Goal: Download file/media

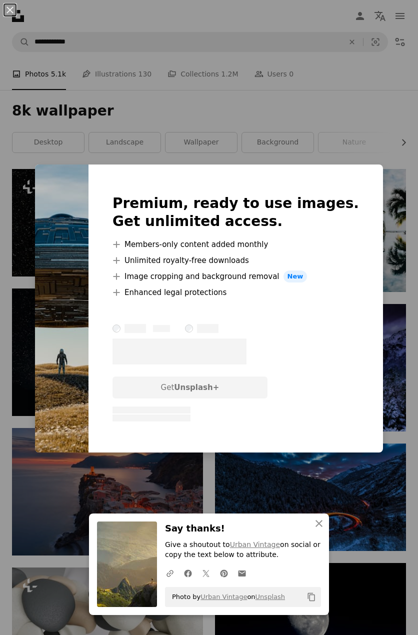
scroll to position [533, 0]
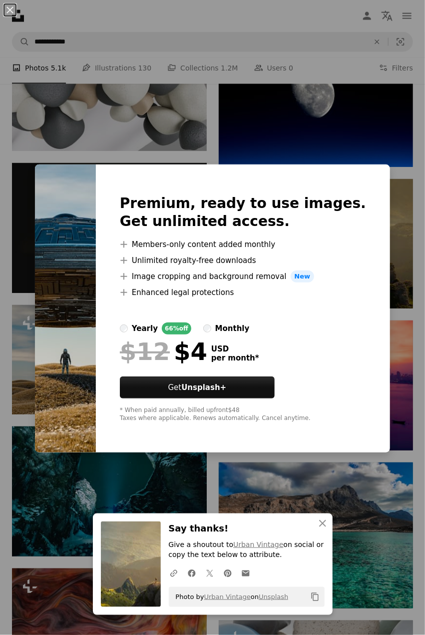
click at [410, 294] on div "An X shape Premium, ready to use images. Get unlimited access. A plus sign Memb…" at bounding box center [212, 317] width 425 height 635
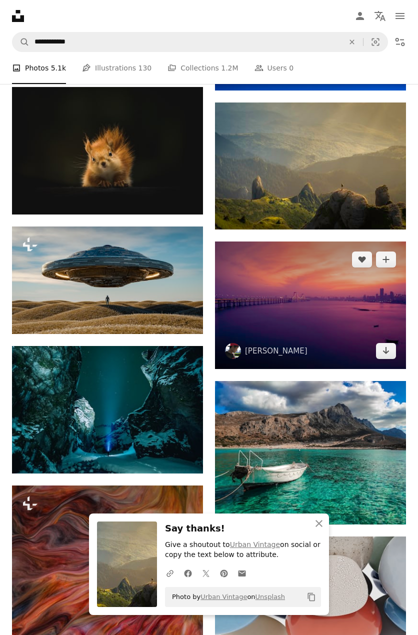
scroll to position [666, 0]
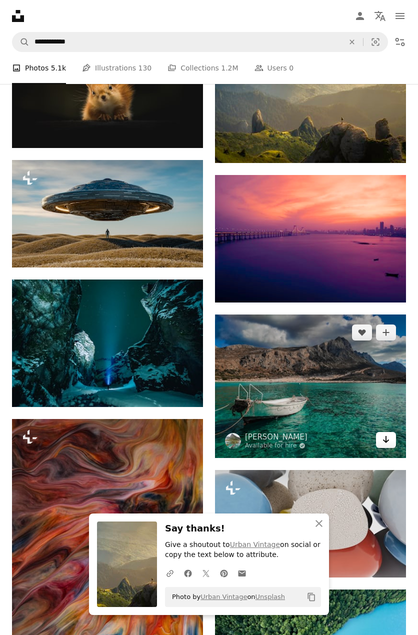
click at [385, 433] on icon "Arrow pointing down" at bounding box center [386, 439] width 8 height 12
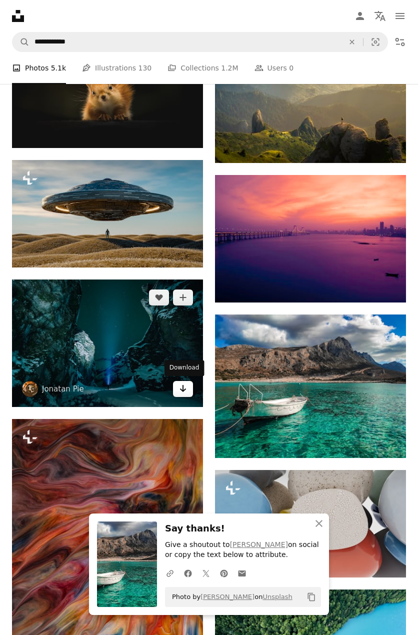
click at [182, 387] on icon "Arrow pointing down" at bounding box center [183, 388] width 8 height 12
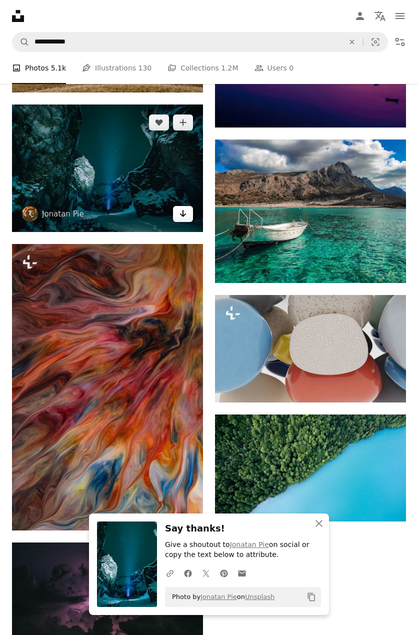
scroll to position [866, 0]
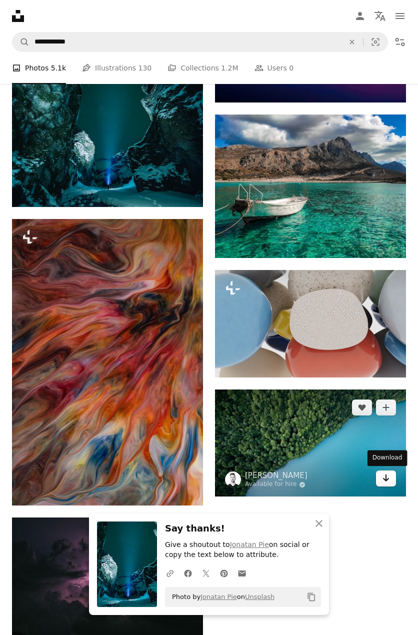
click at [382, 478] on icon "Arrow pointing down" at bounding box center [386, 478] width 8 height 12
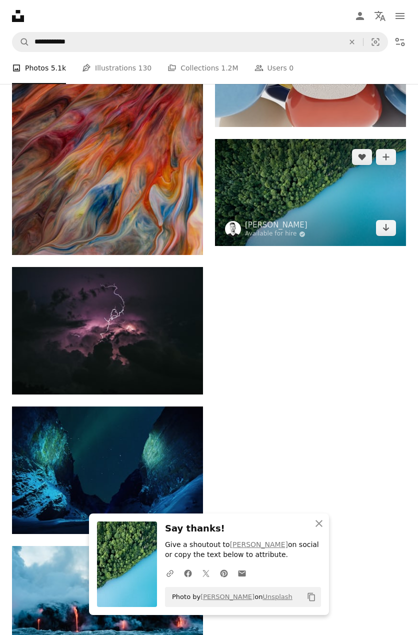
scroll to position [1132, 0]
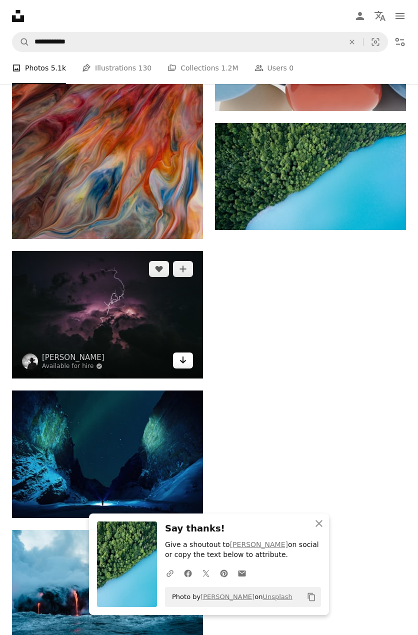
click at [180, 361] on icon "Arrow pointing down" at bounding box center [183, 360] width 8 height 12
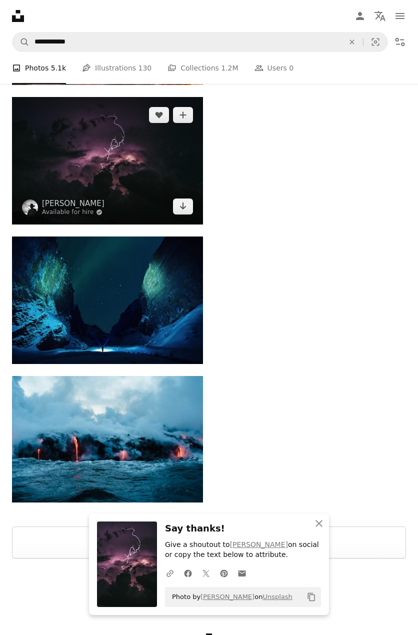
scroll to position [1341, 0]
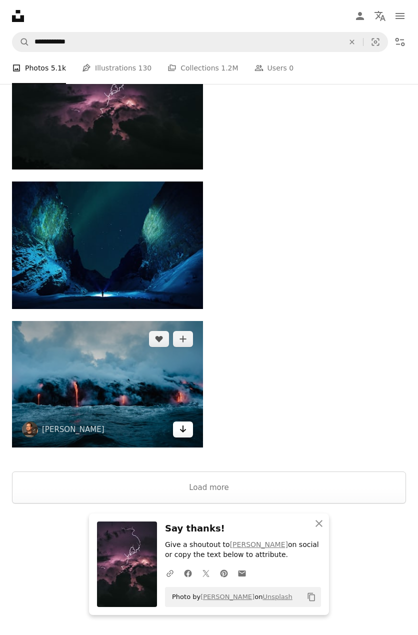
click at [186, 424] on icon "Arrow pointing down" at bounding box center [183, 429] width 8 height 12
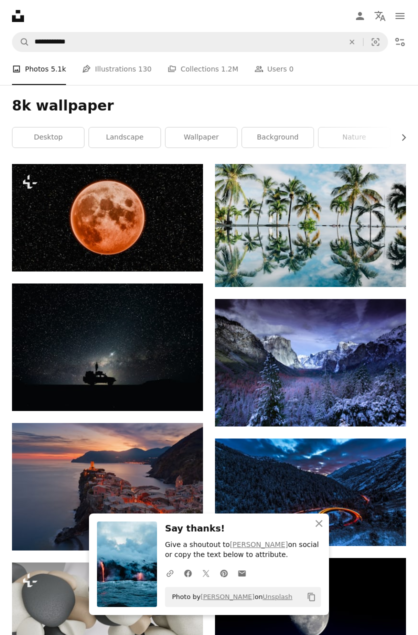
scroll to position [0, 0]
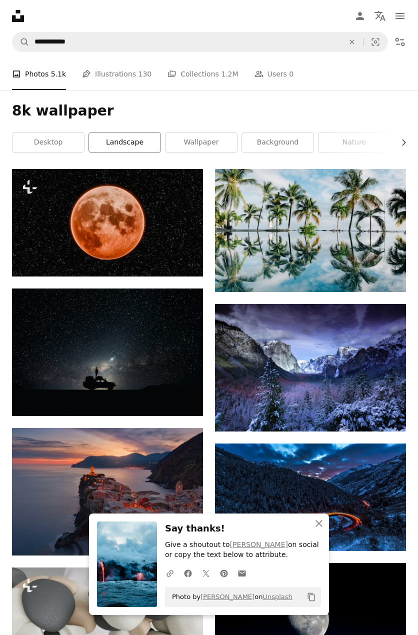
click at [122, 147] on link "landscape" at bounding box center [124, 142] width 71 height 20
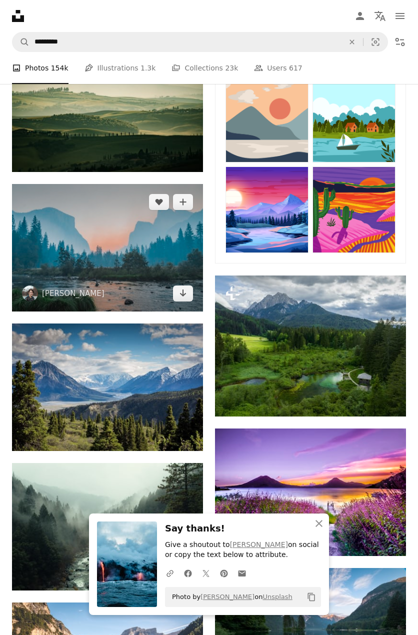
scroll to position [133, 0]
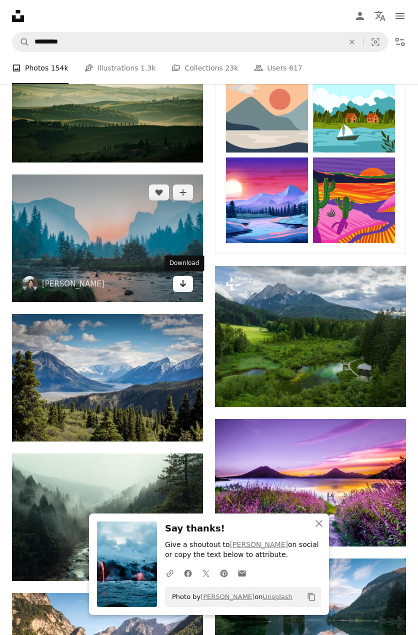
click at [173, 282] on link "Arrow pointing down" at bounding box center [183, 284] width 20 height 16
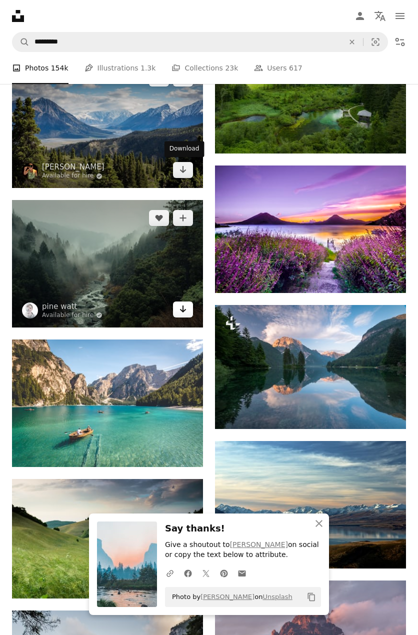
scroll to position [400, 0]
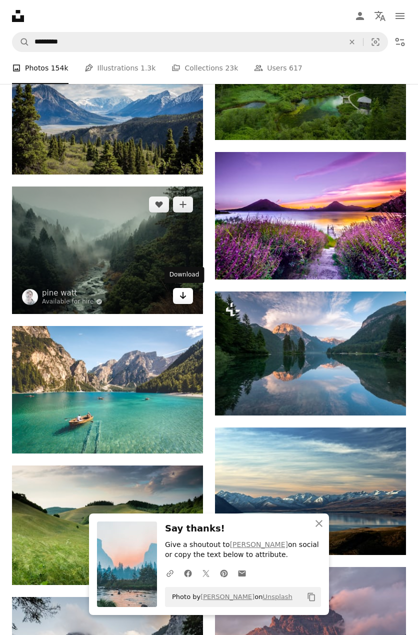
click at [177, 291] on link "Arrow pointing down" at bounding box center [183, 296] width 20 height 16
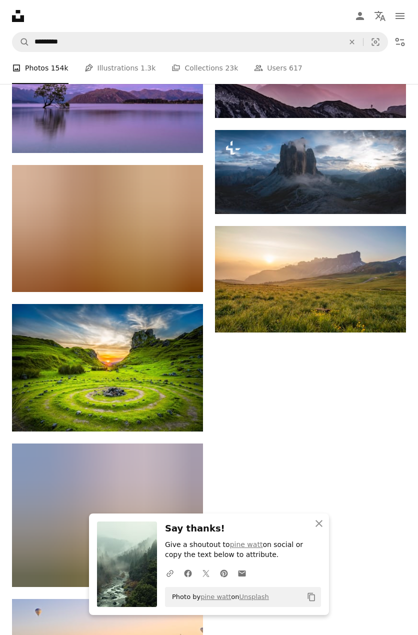
scroll to position [1132, 0]
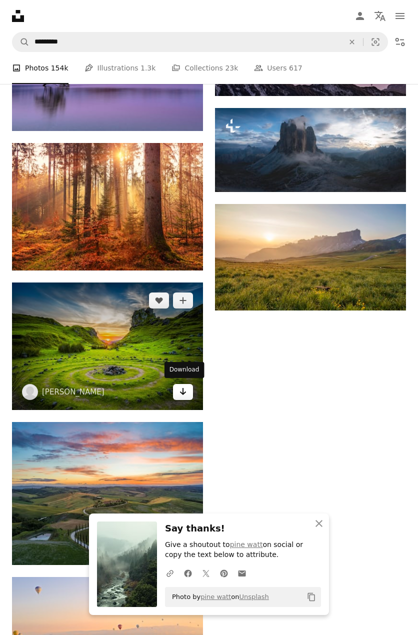
click at [185, 388] on icon "Arrow pointing down" at bounding box center [183, 391] width 8 height 12
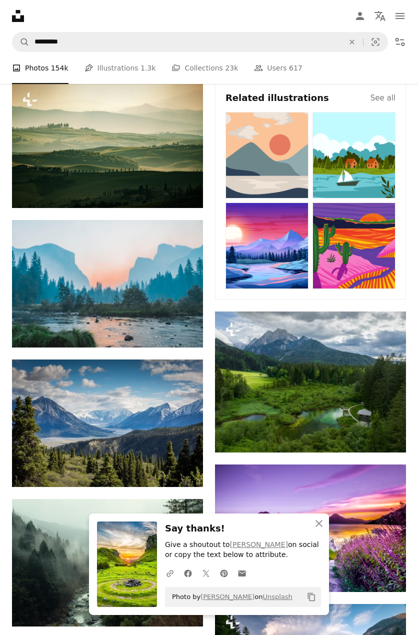
scroll to position [0, 0]
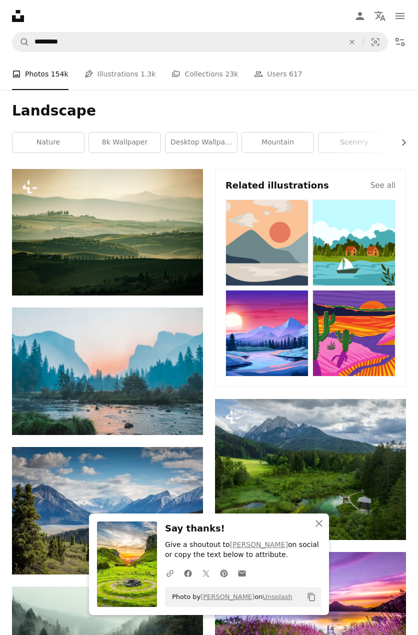
click at [144, 107] on h1 "Landscape" at bounding box center [209, 111] width 394 height 18
click at [110, 65] on link "Pen Tool Illustrations 1.3k" at bounding box center [119, 74] width 71 height 32
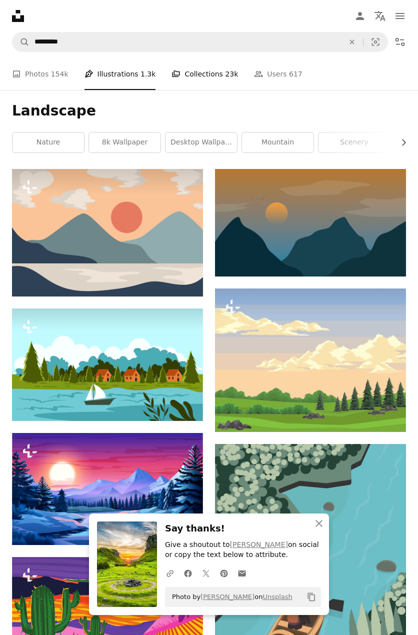
click at [190, 67] on link "A stack of folders Collections 23k" at bounding box center [204, 74] width 66 height 32
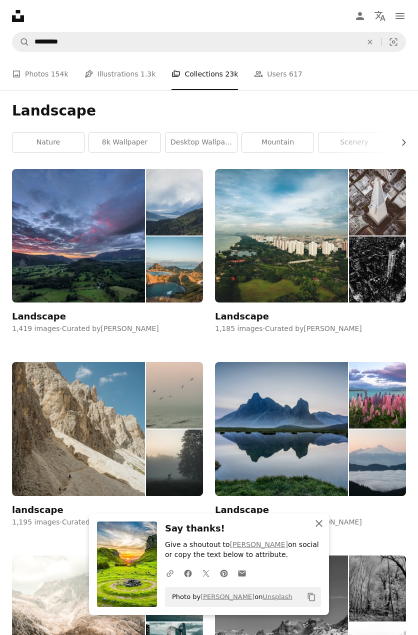
click at [314, 525] on icon "An X shape" at bounding box center [319, 523] width 12 height 12
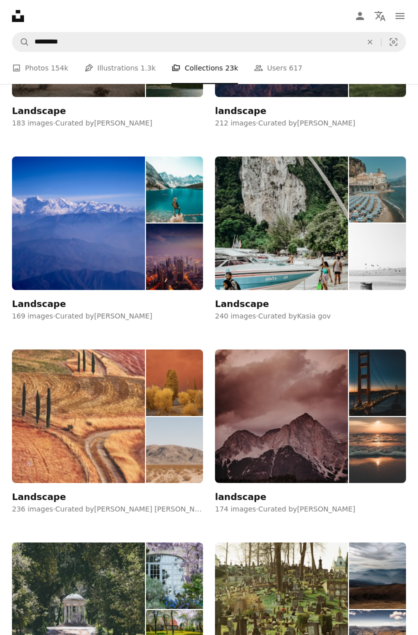
scroll to position [8089, 0]
